Goal: Find specific page/section: Find specific page/section

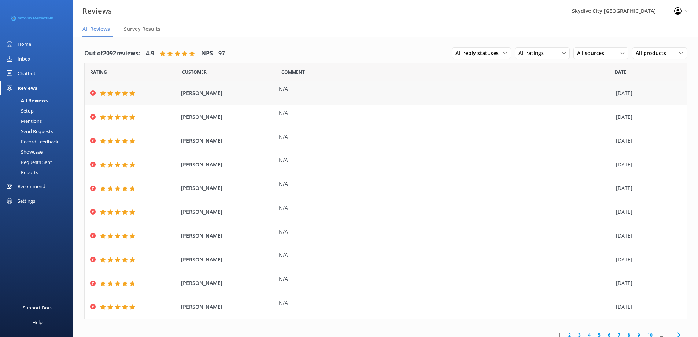
click at [288, 91] on div "N/A" at bounding box center [445, 89] width 333 height 8
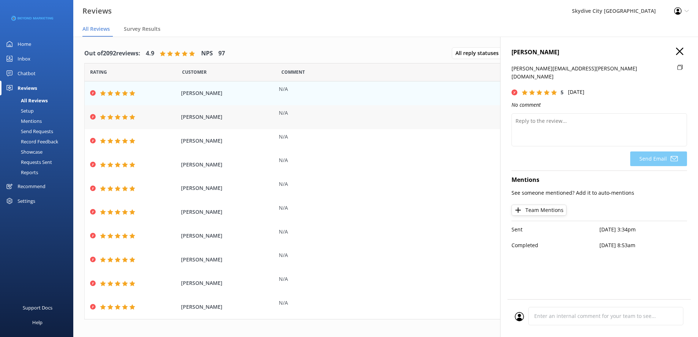
click at [306, 112] on div "N/A" at bounding box center [445, 113] width 333 height 8
